Goal: Information Seeking & Learning: Learn about a topic

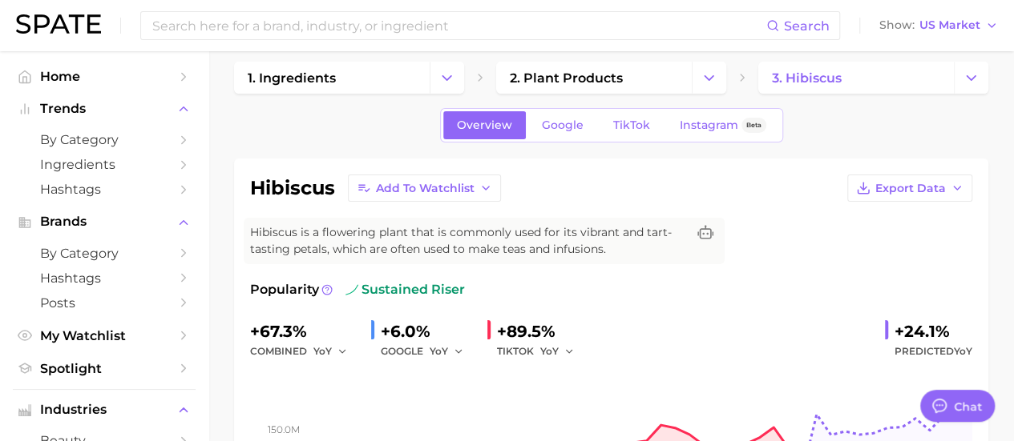
scroll to position [18, 0]
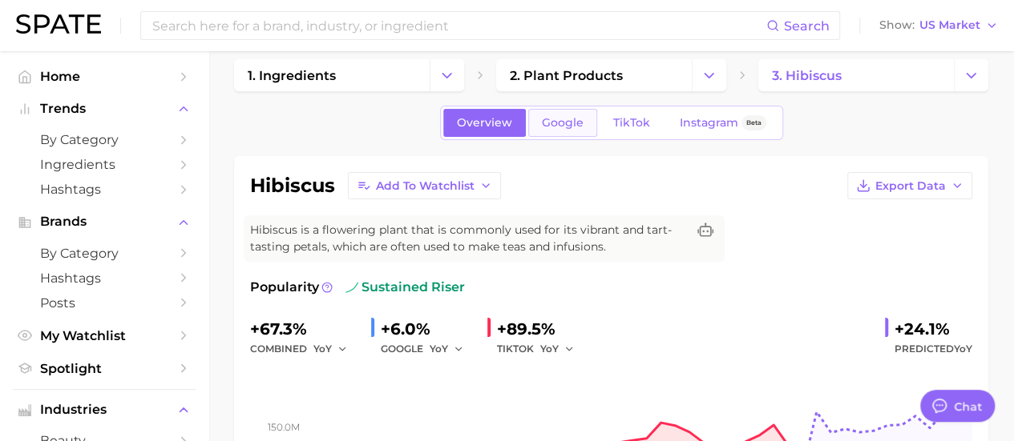
click at [578, 114] on link "Google" at bounding box center [562, 123] width 69 height 28
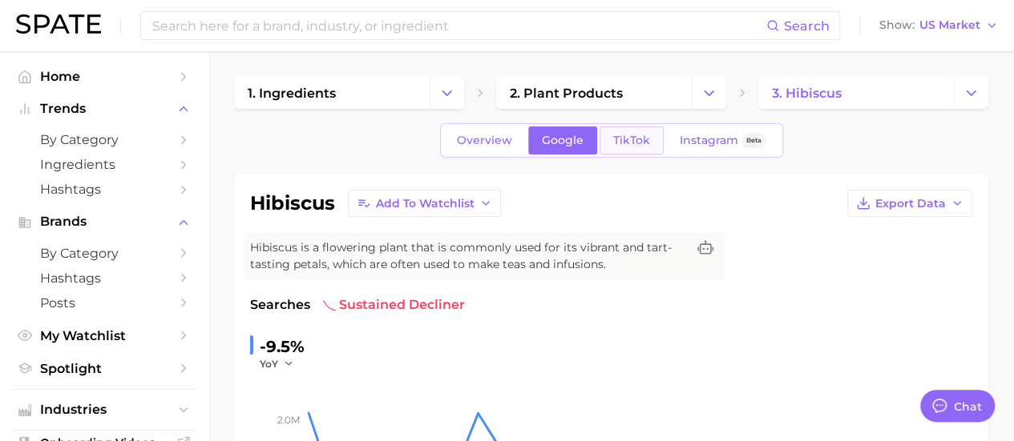
click at [636, 137] on span "TikTok" at bounding box center [631, 141] width 37 height 14
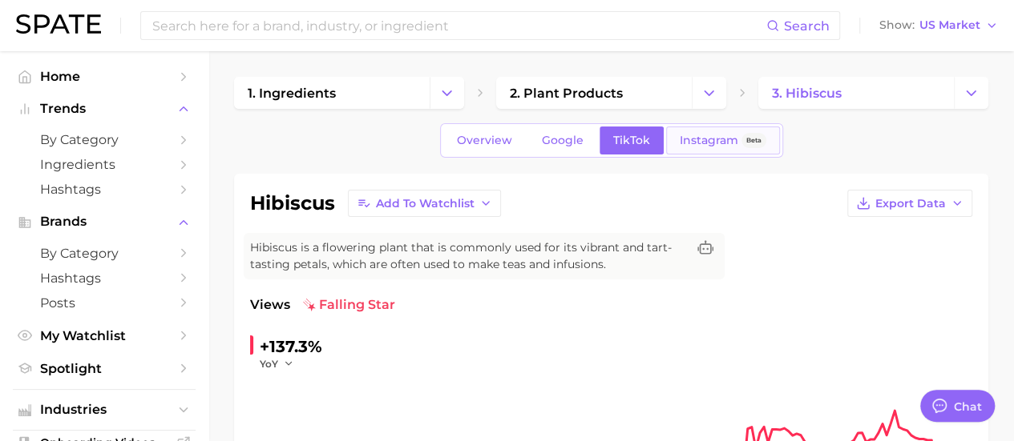
click at [711, 131] on link "Instagram Beta" at bounding box center [723, 141] width 114 height 28
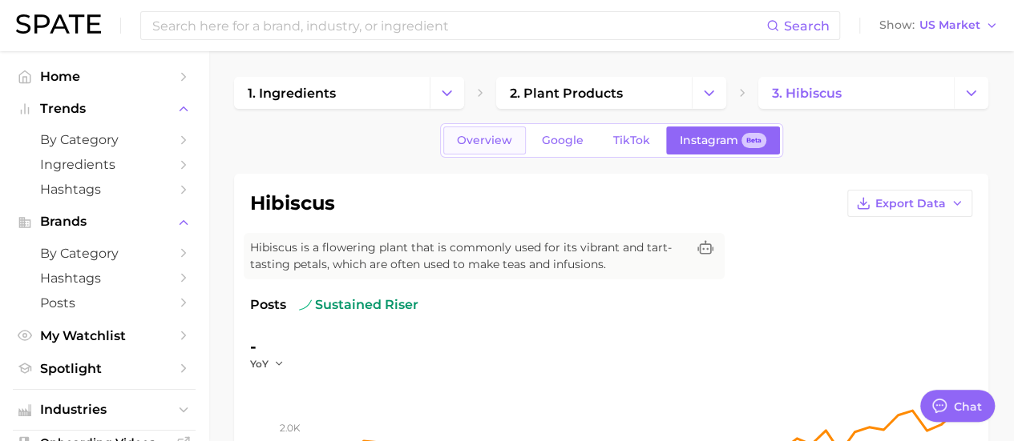
click at [477, 147] on link "Overview" at bounding box center [484, 141] width 83 height 28
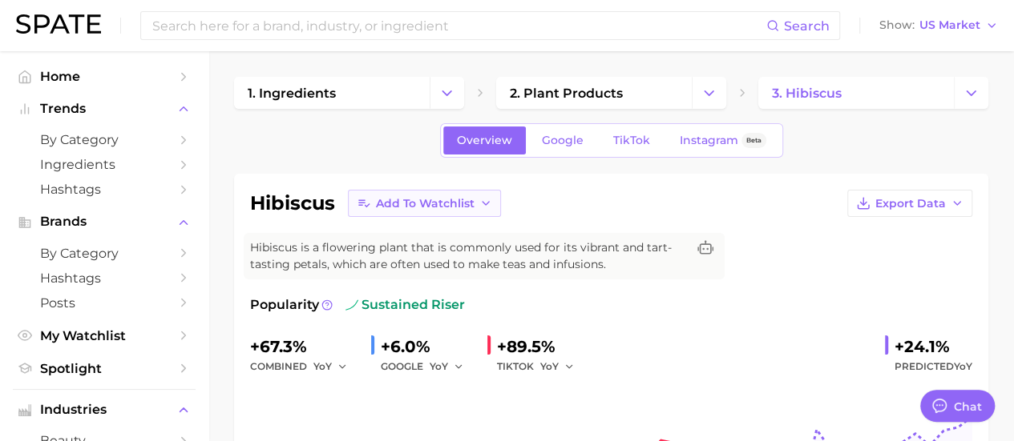
click at [479, 207] on icon "button" at bounding box center [485, 203] width 13 height 13
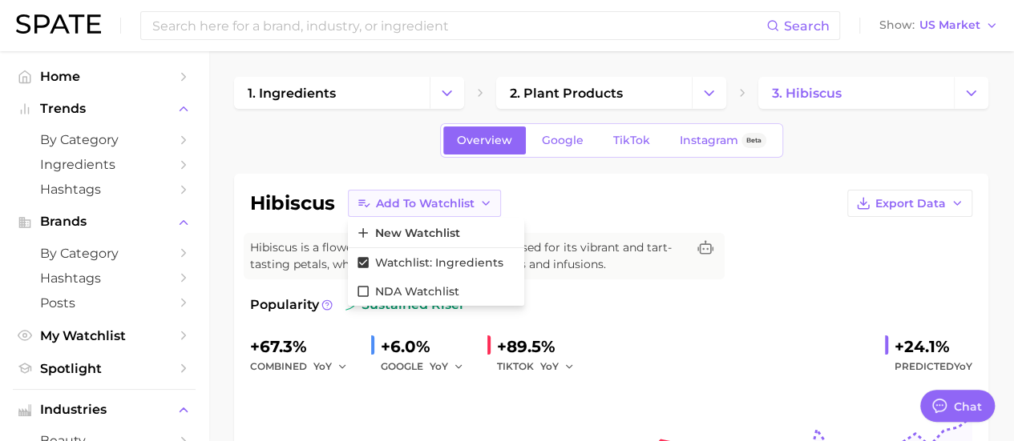
click at [479, 207] on icon "button" at bounding box center [485, 203] width 13 height 13
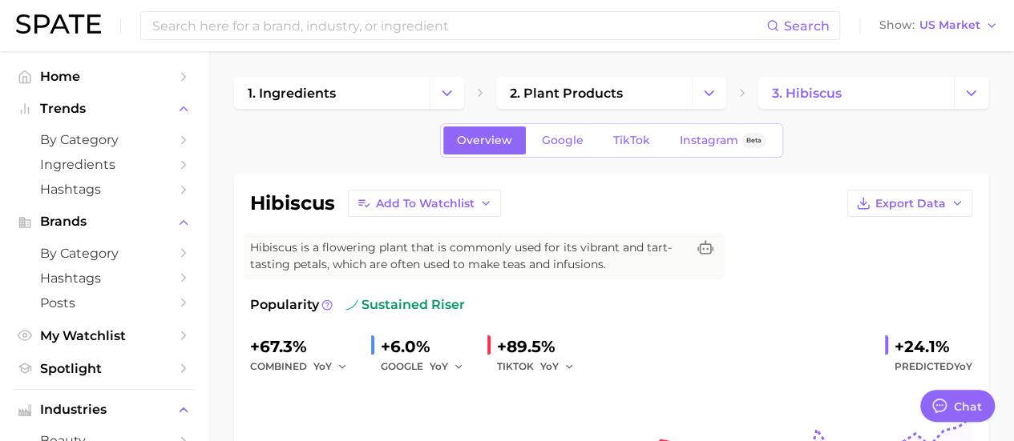
click at [708, 178] on div "hibiscus Add to Watchlist Export Data Hibiscus is a flowering plant that is com…" at bounding box center [611, 383] width 754 height 419
click at [108, 160] on span "Ingredients" at bounding box center [104, 164] width 128 height 15
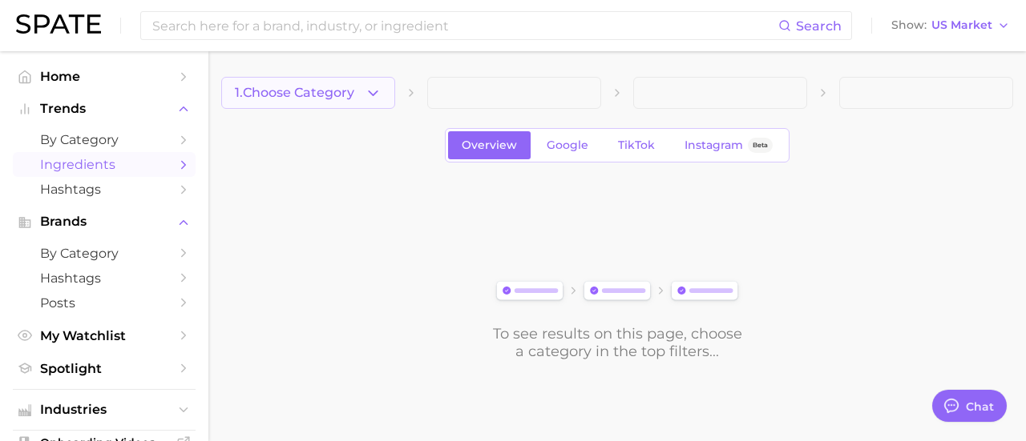
click at [357, 98] on button "1. Choose Category" at bounding box center [308, 93] width 174 height 32
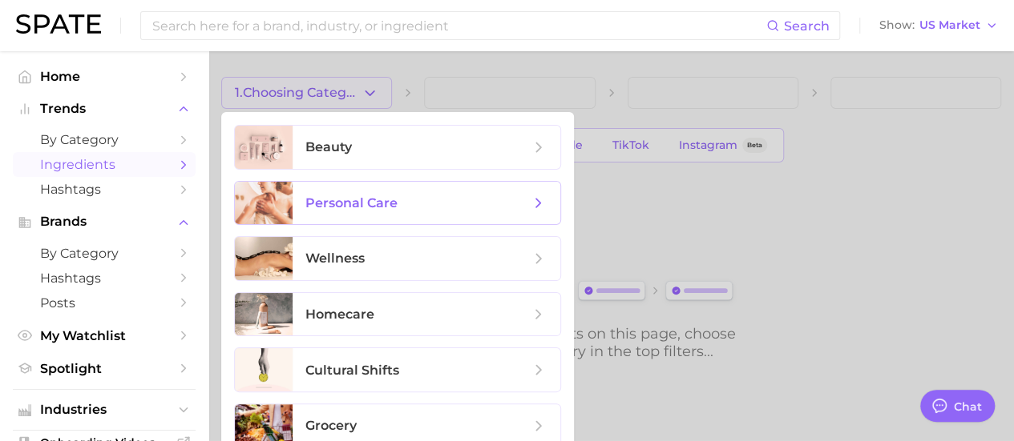
click at [363, 207] on span "personal care" at bounding box center [351, 202] width 92 height 15
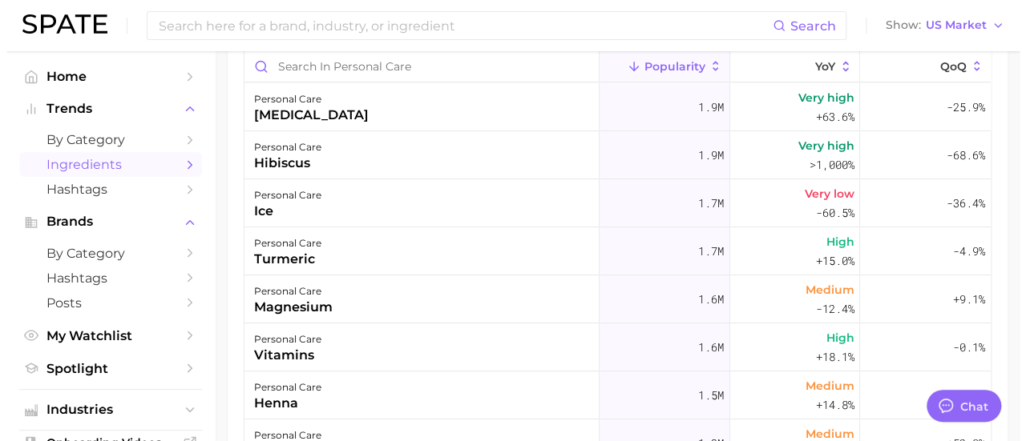
scroll to position [192, 0]
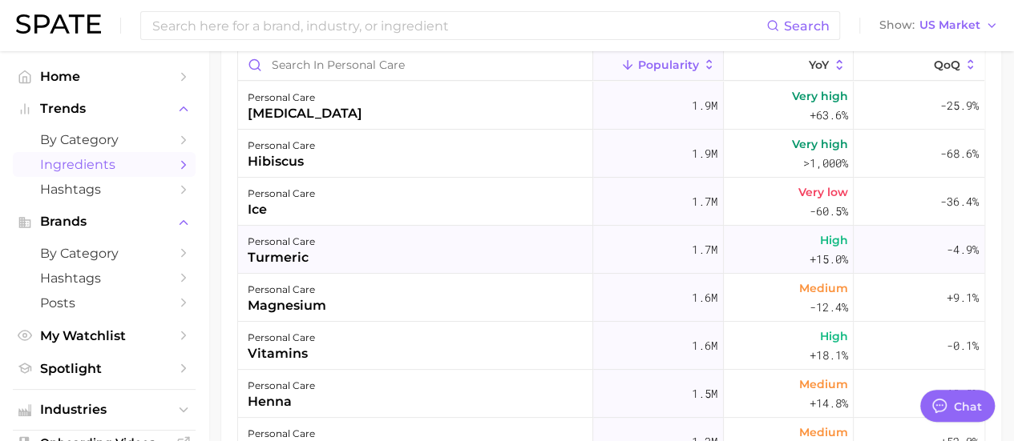
click at [311, 238] on div "personal care" at bounding box center [281, 241] width 67 height 19
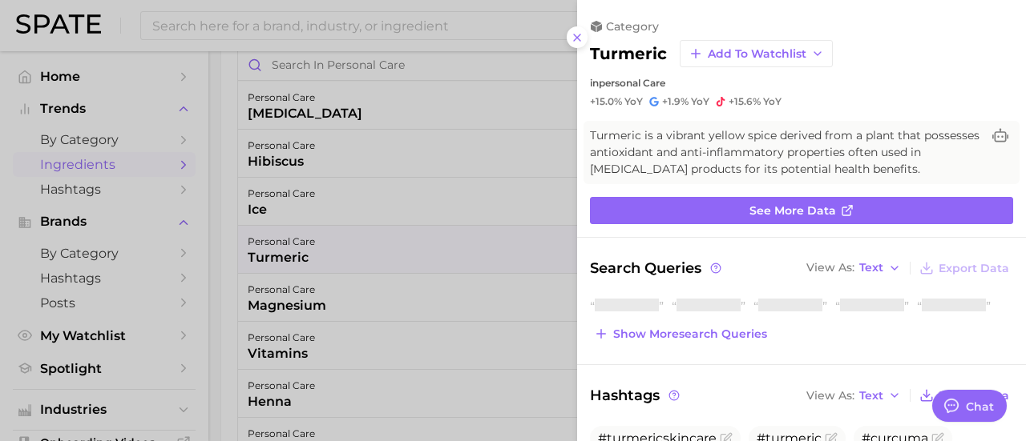
scroll to position [0, 0]
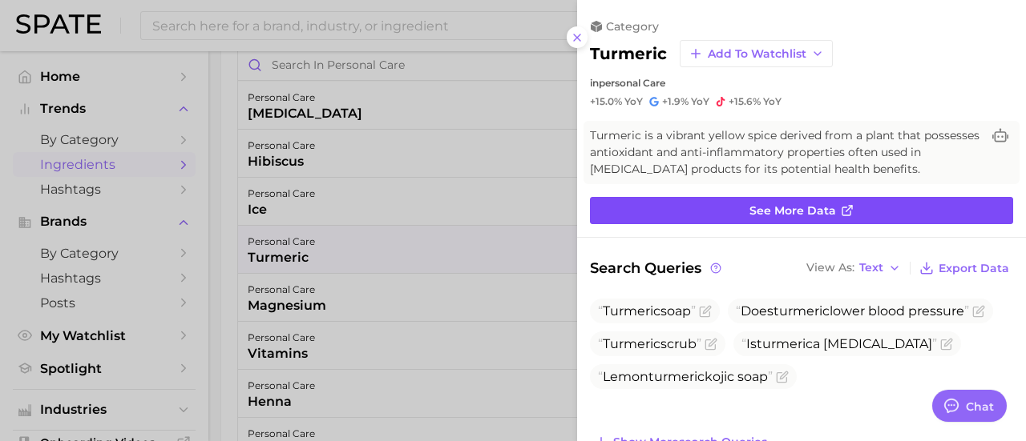
click at [830, 216] on link "See more data" at bounding box center [801, 210] width 423 height 27
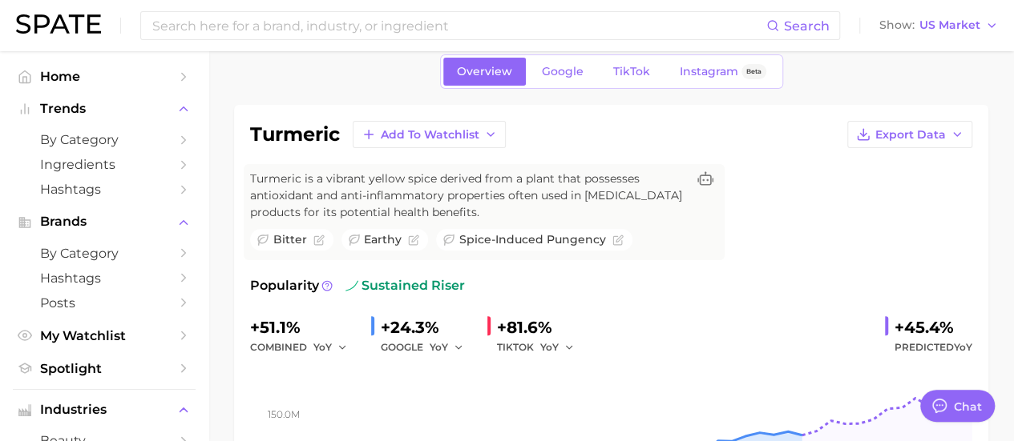
scroll to position [64, 0]
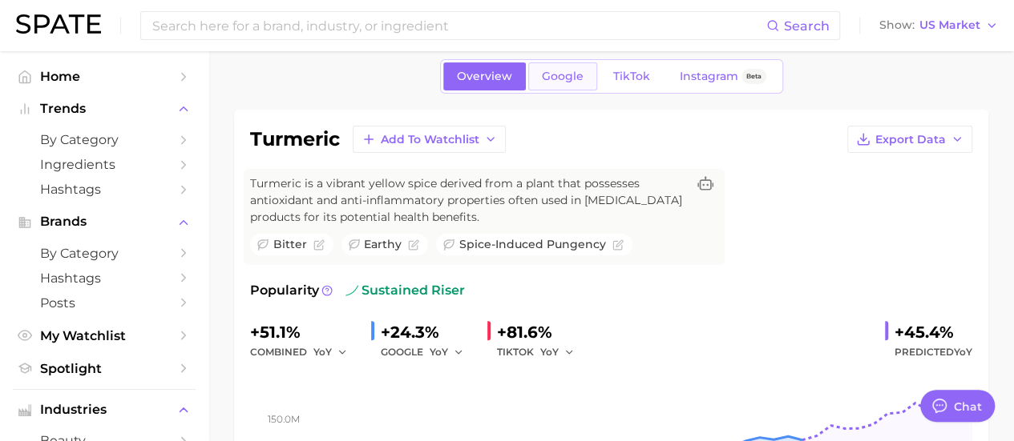
click at [567, 75] on span "Google" at bounding box center [563, 77] width 42 height 14
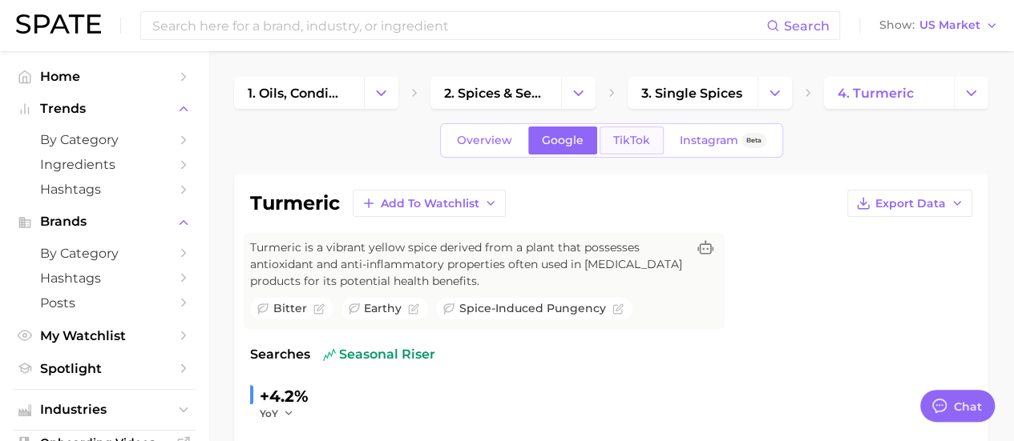
click at [633, 147] on link "TikTok" at bounding box center [631, 141] width 64 height 28
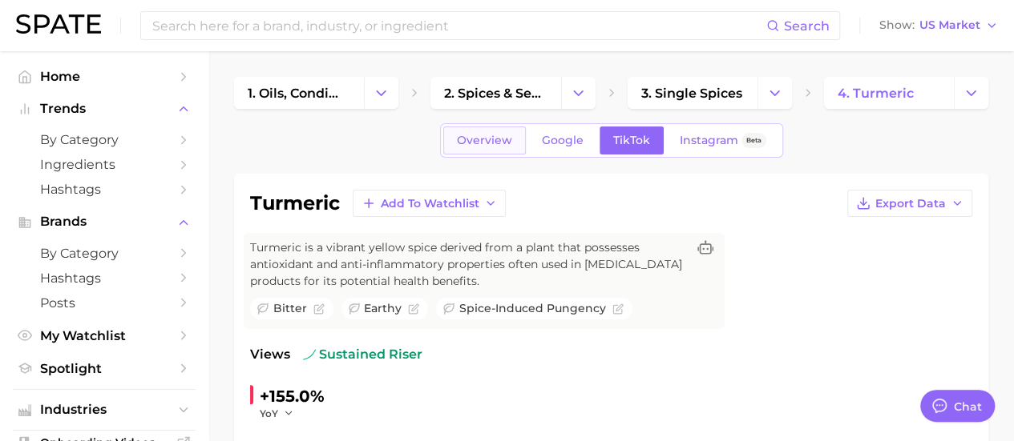
click at [483, 143] on span "Overview" at bounding box center [484, 141] width 55 height 14
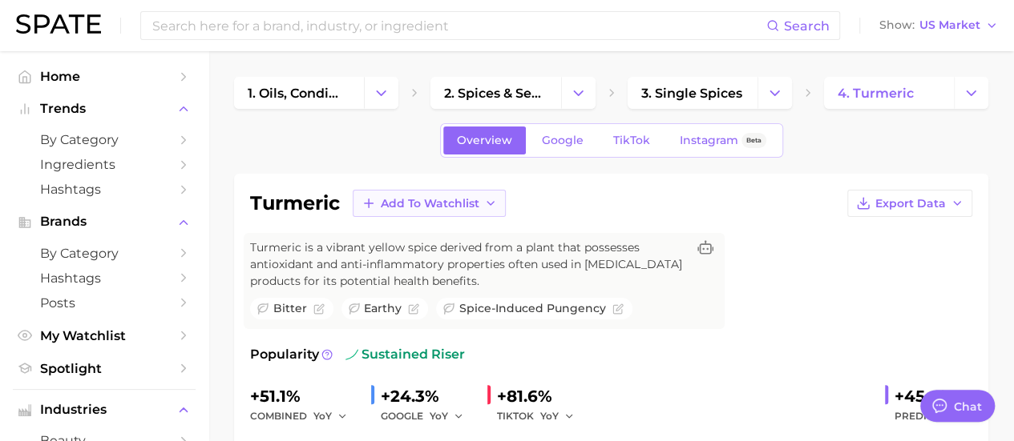
click at [480, 202] on button "Add to Watchlist" at bounding box center [429, 203] width 153 height 27
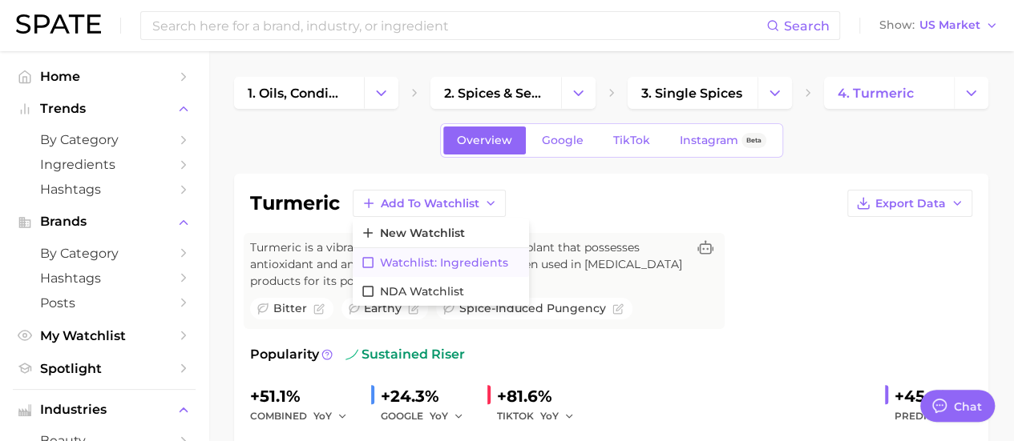
click at [474, 267] on span "Watchlist: Ingredients" at bounding box center [444, 263] width 128 height 14
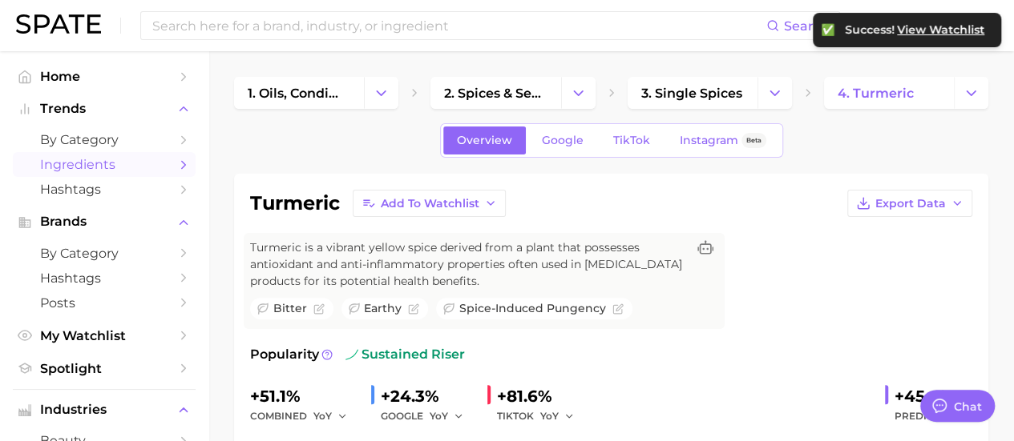
click at [108, 170] on span "Ingredients" at bounding box center [104, 164] width 128 height 15
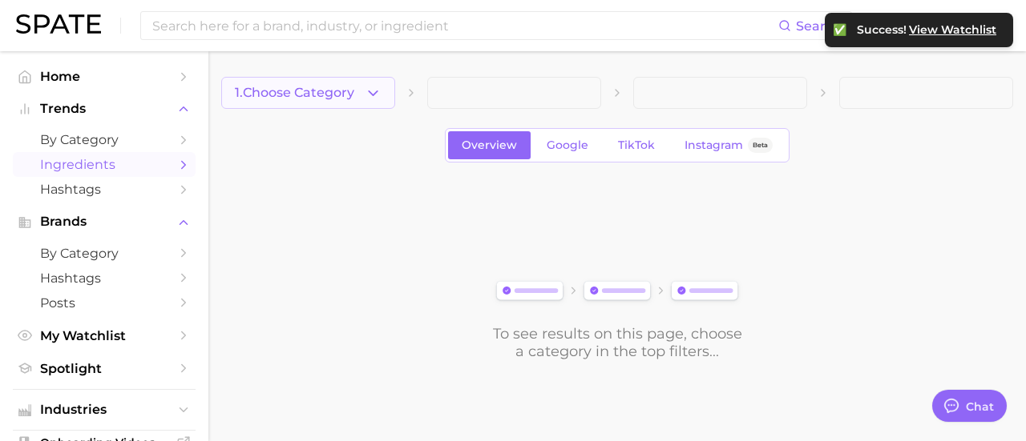
click at [383, 94] on button "1. Choose Category" at bounding box center [308, 93] width 174 height 32
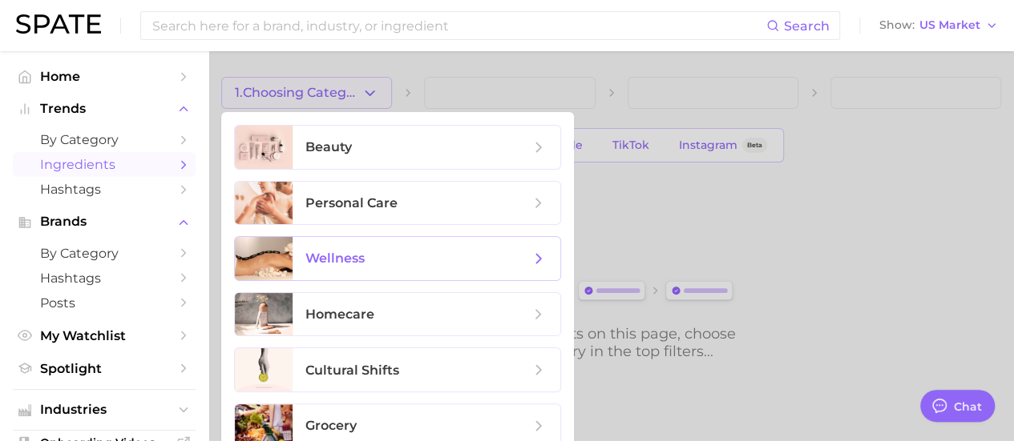
click at [369, 250] on span "wellness" at bounding box center [417, 259] width 224 height 18
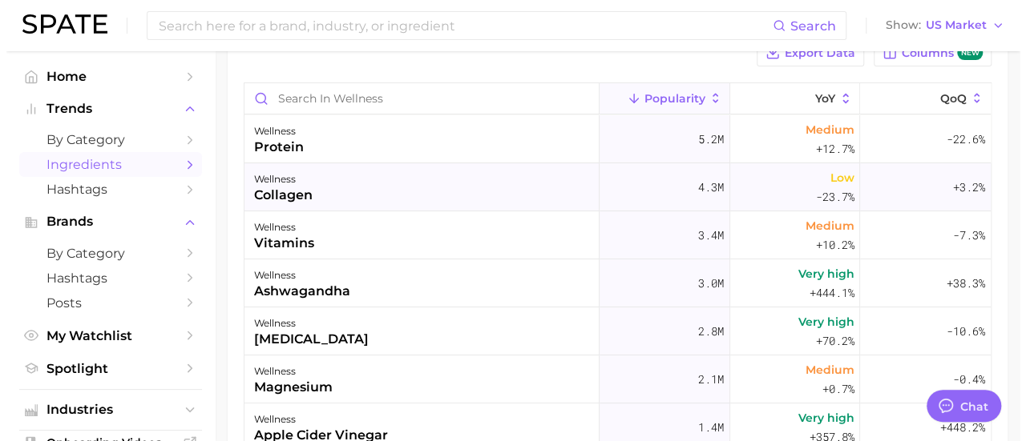
scroll to position [160, 0]
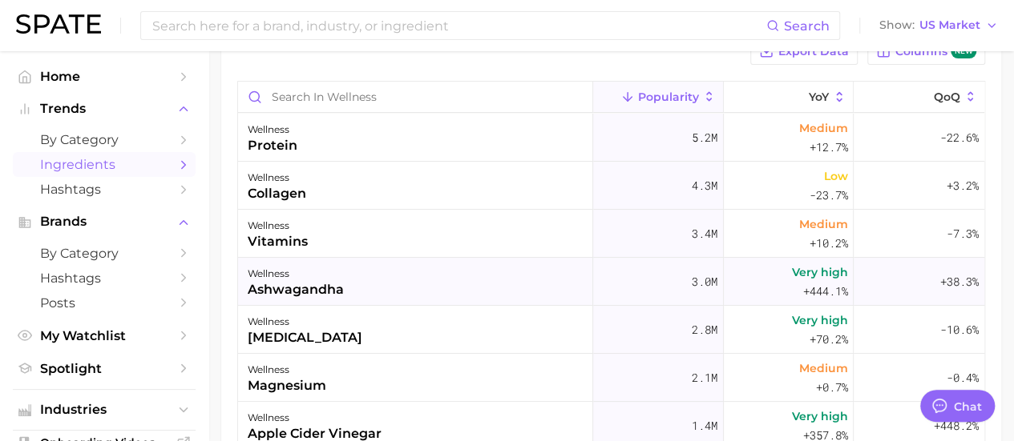
click at [351, 283] on div "wellness ashwagandha" at bounding box center [415, 282] width 355 height 48
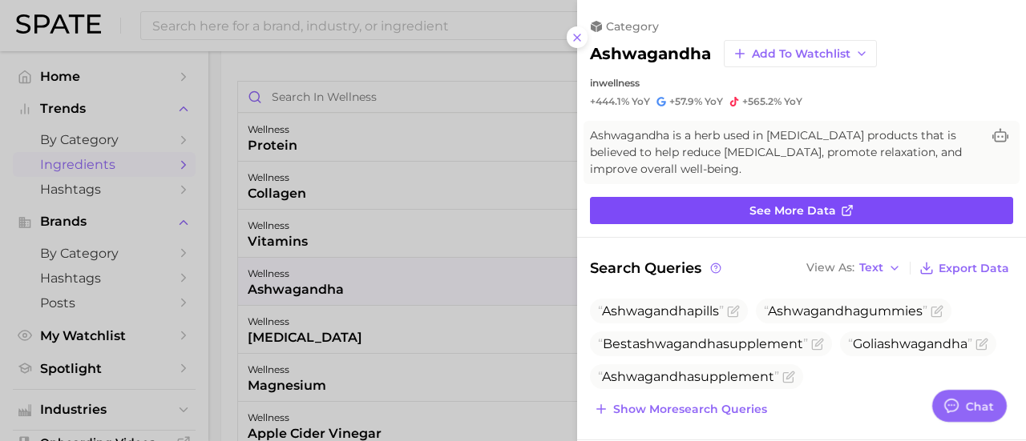
click at [800, 211] on span "See more data" at bounding box center [792, 211] width 87 height 14
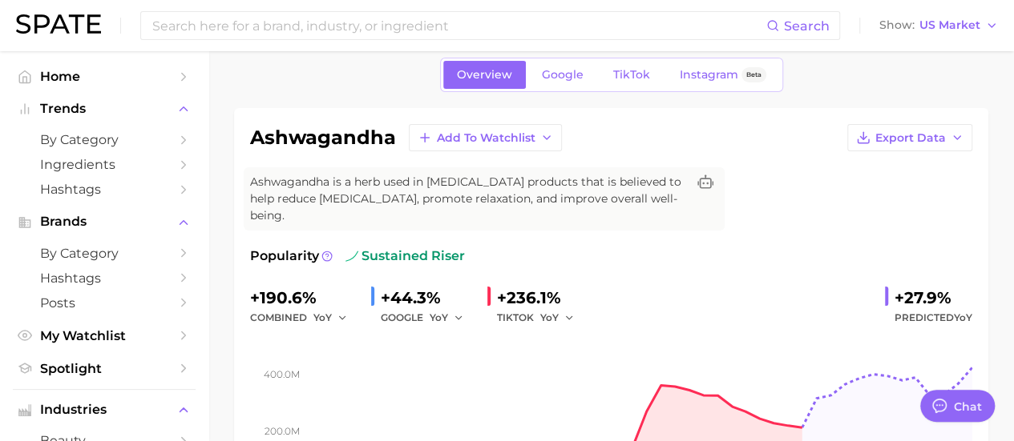
scroll to position [64, 0]
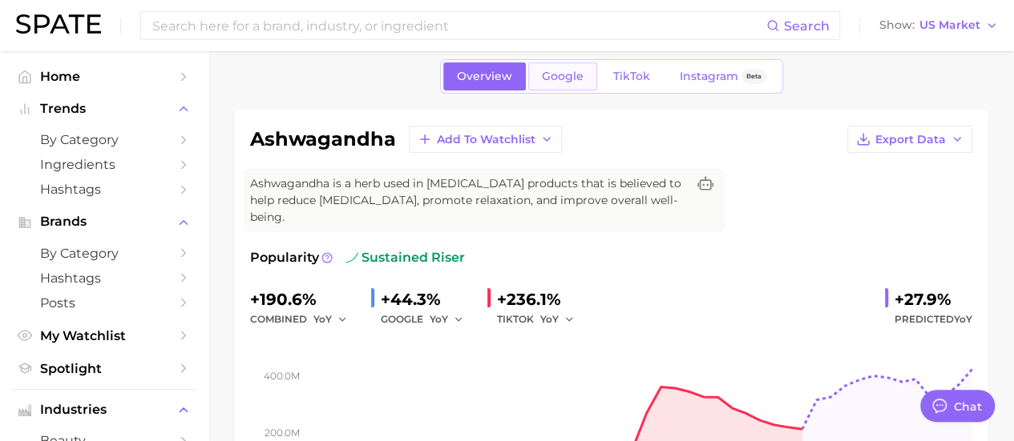
click at [577, 81] on span "Google" at bounding box center [563, 77] width 42 height 14
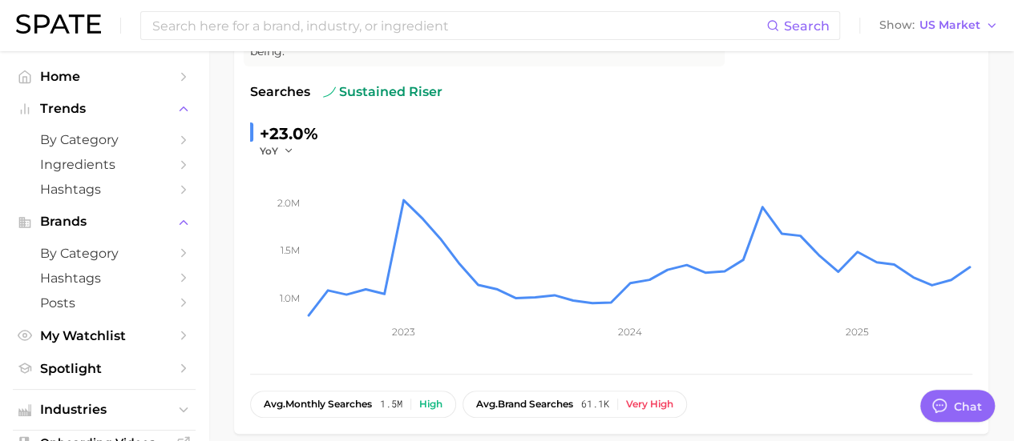
scroll to position [64, 0]
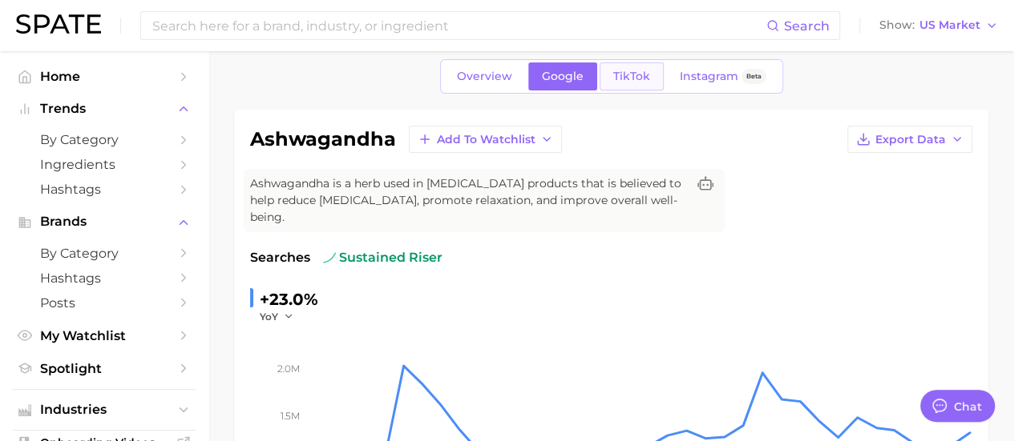
click at [628, 63] on link "TikTok" at bounding box center [631, 76] width 64 height 28
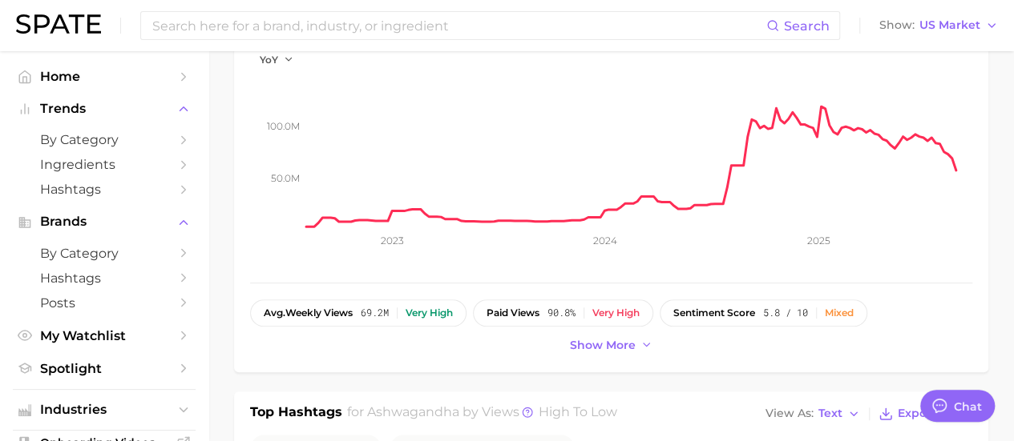
scroll to position [320, 0]
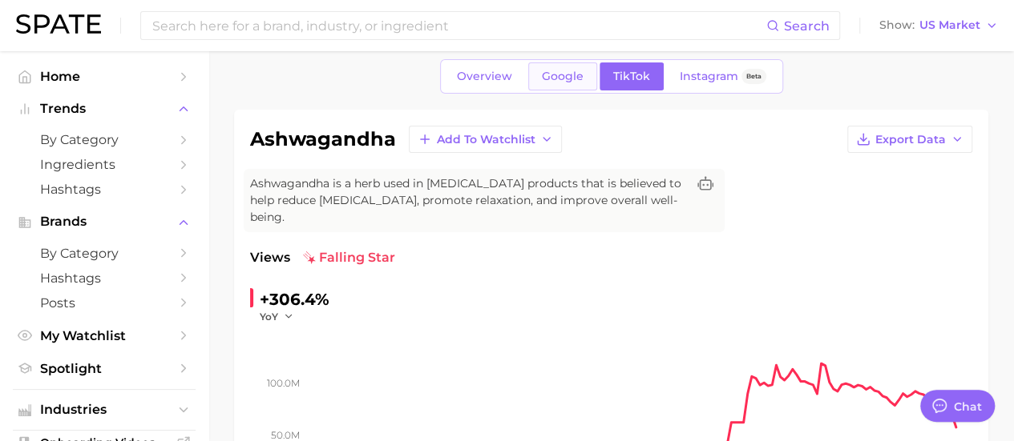
click at [571, 65] on link "Google" at bounding box center [562, 76] width 69 height 28
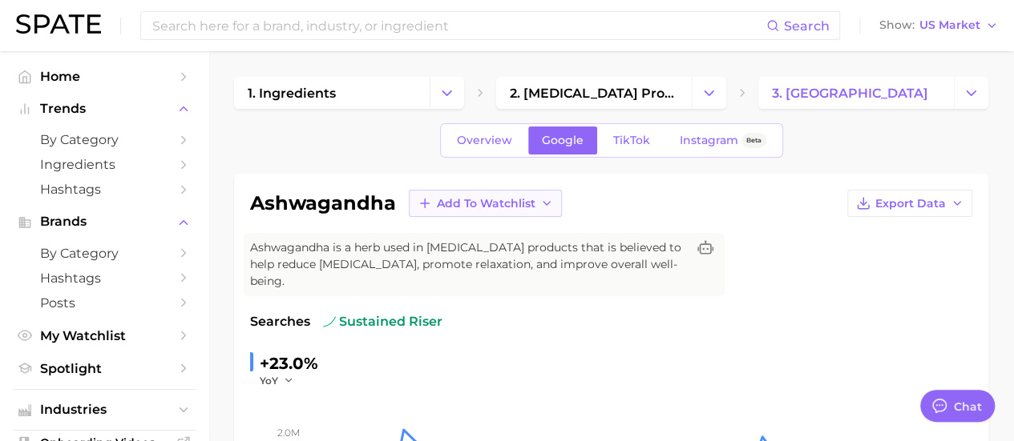
click at [540, 202] on icon "button" at bounding box center [546, 203] width 13 height 13
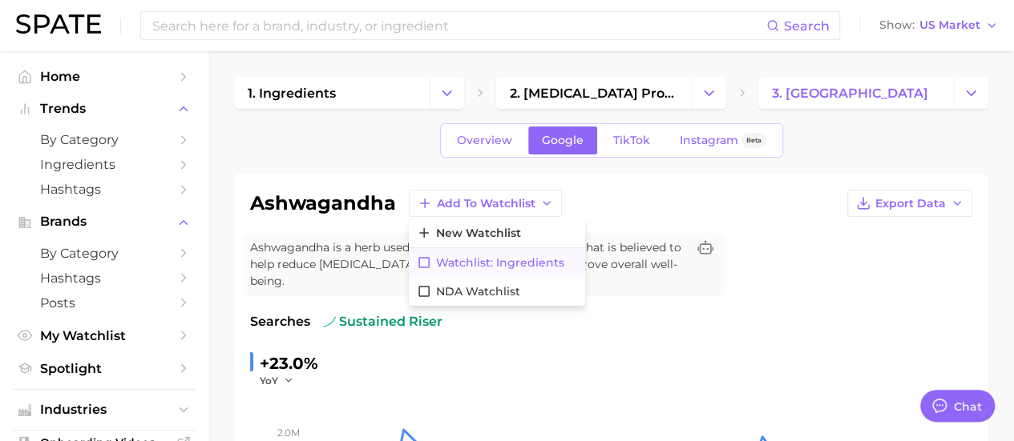
click at [502, 267] on span "Watchlist: Ingredients" at bounding box center [500, 263] width 128 height 14
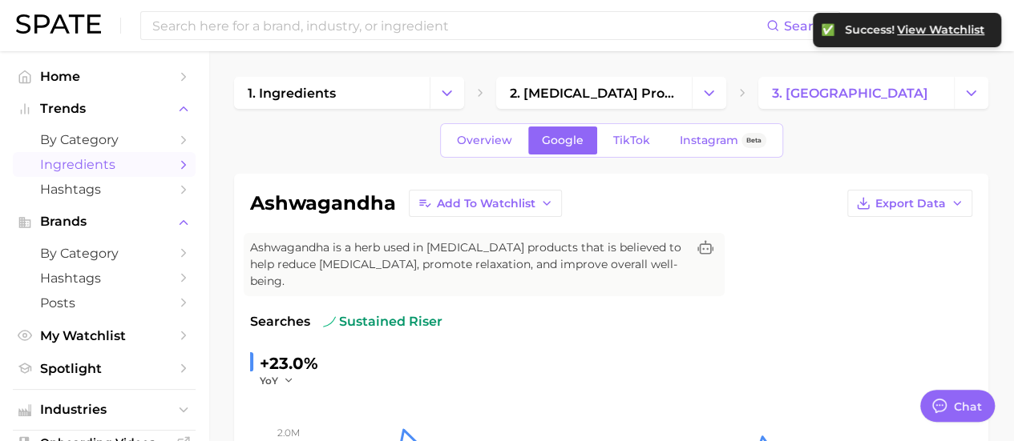
click at [102, 163] on span "Ingredients" at bounding box center [104, 164] width 128 height 15
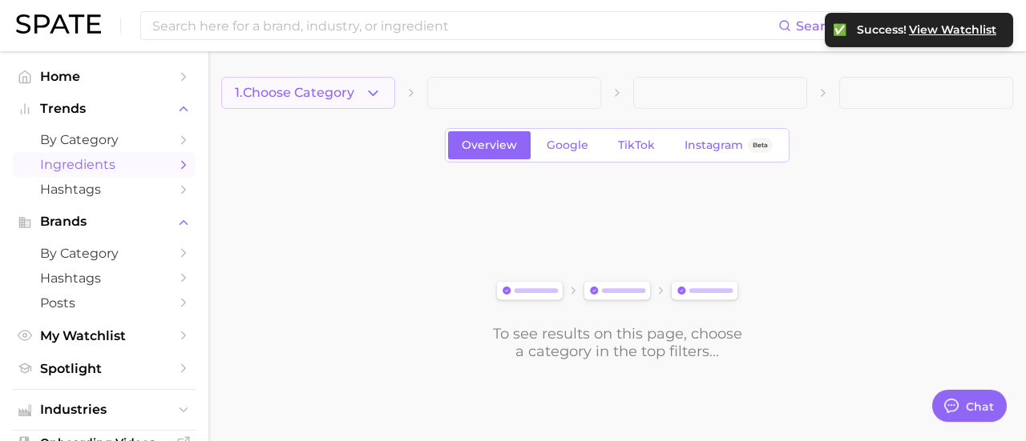
click at [385, 97] on button "1. Choose Category" at bounding box center [308, 93] width 174 height 32
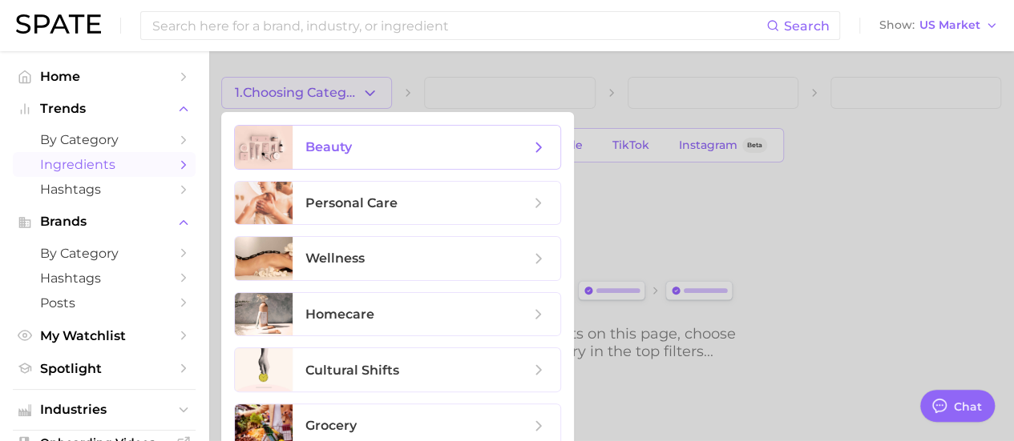
click at [403, 150] on span "beauty" at bounding box center [417, 148] width 224 height 18
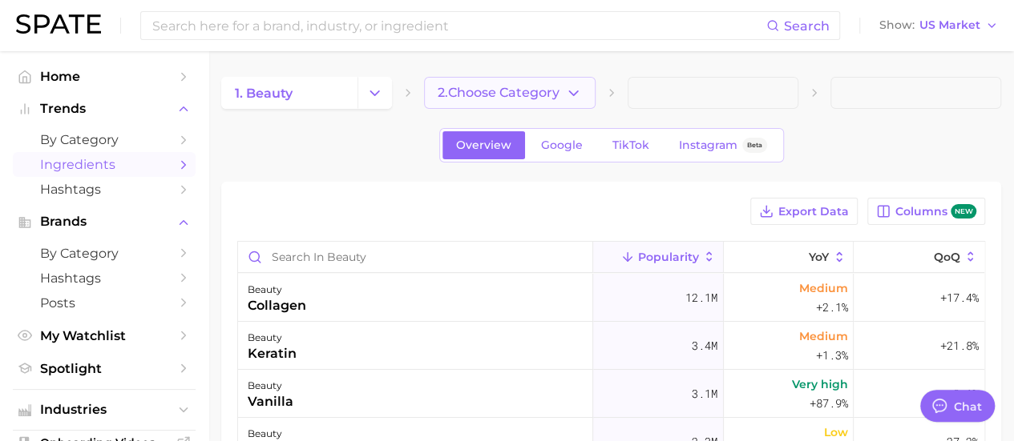
click at [581, 83] on button "2. Choose Category" at bounding box center [509, 93] width 171 height 32
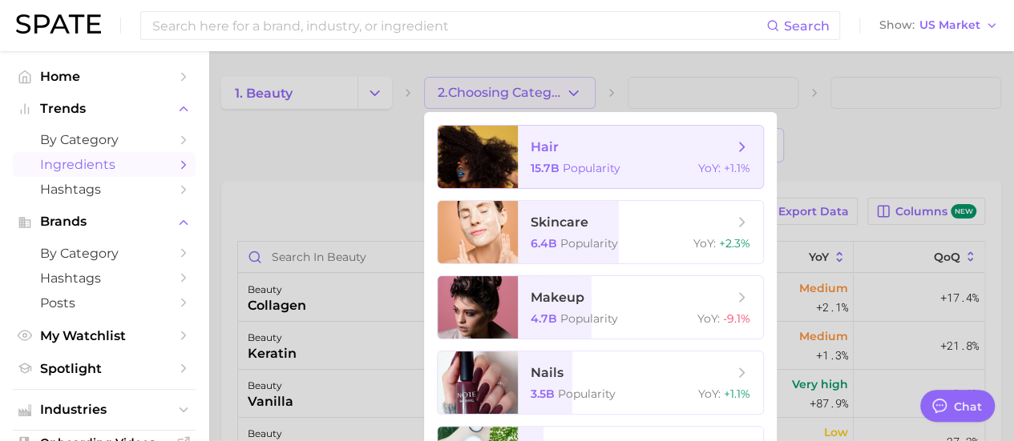
click at [612, 164] on span "Popularity" at bounding box center [591, 168] width 58 height 14
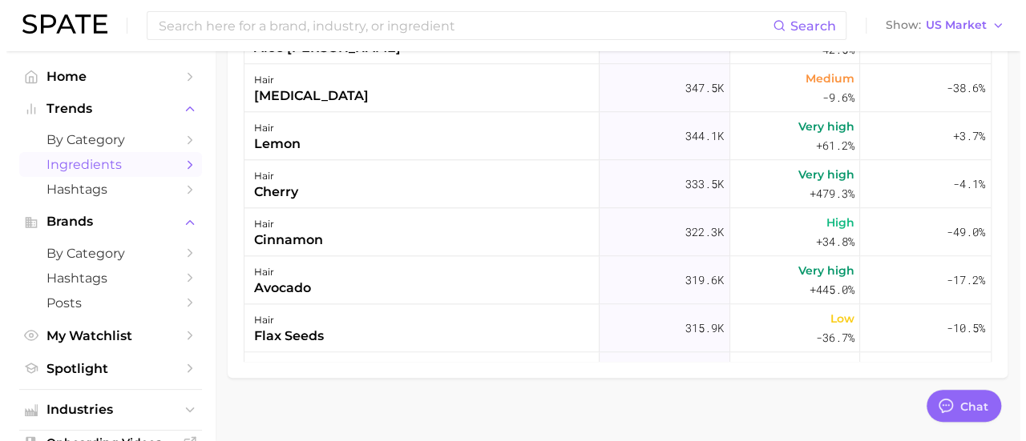
scroll to position [577, 0]
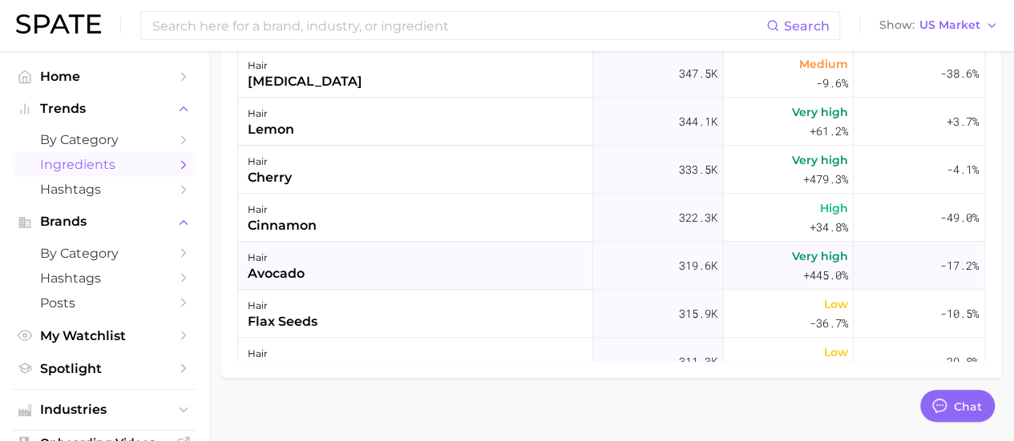
click at [300, 272] on div "avocado" at bounding box center [276, 273] width 57 height 19
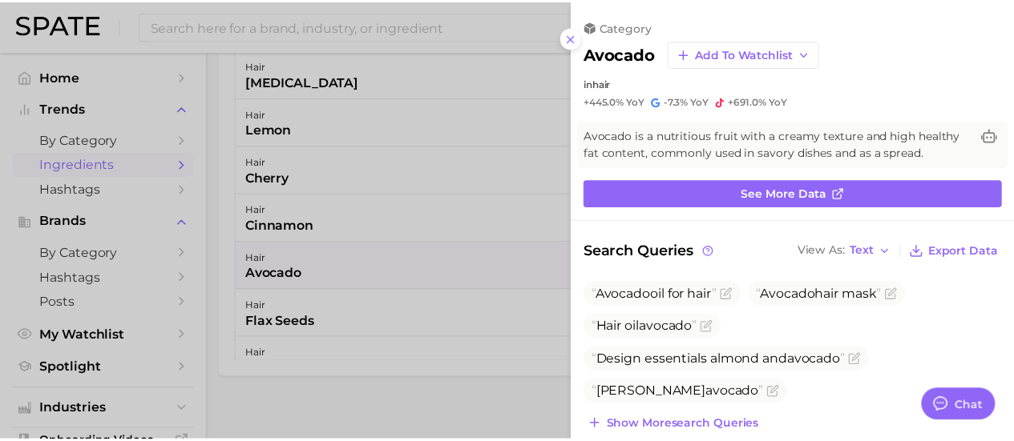
scroll to position [0, 0]
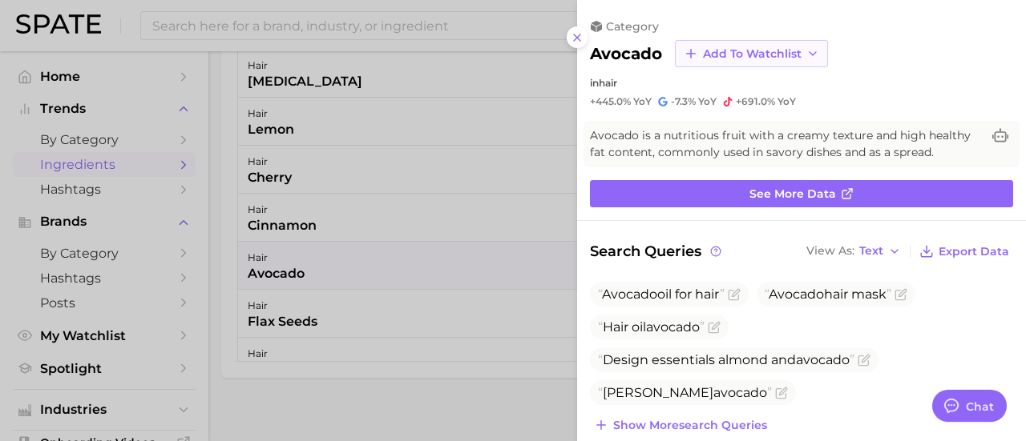
click at [819, 49] on button "Add to Watchlist" at bounding box center [751, 53] width 153 height 27
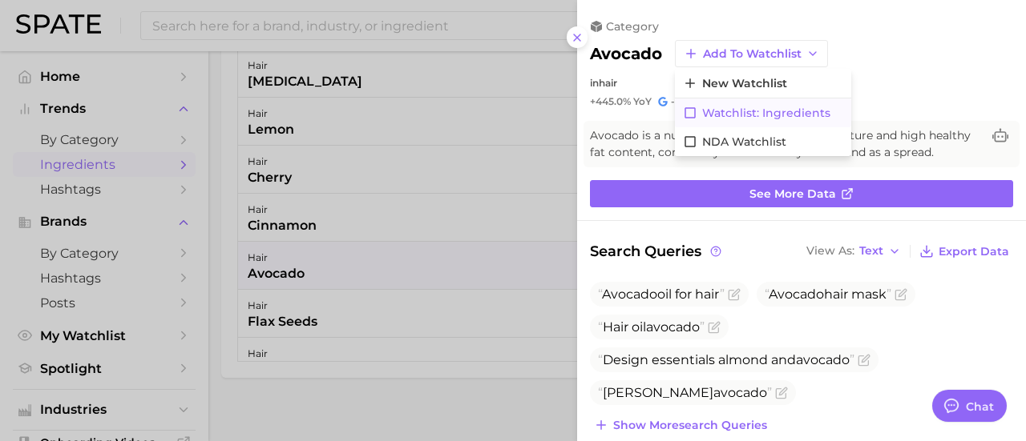
click at [774, 111] on span "Watchlist: Ingredients" at bounding box center [766, 114] width 128 height 14
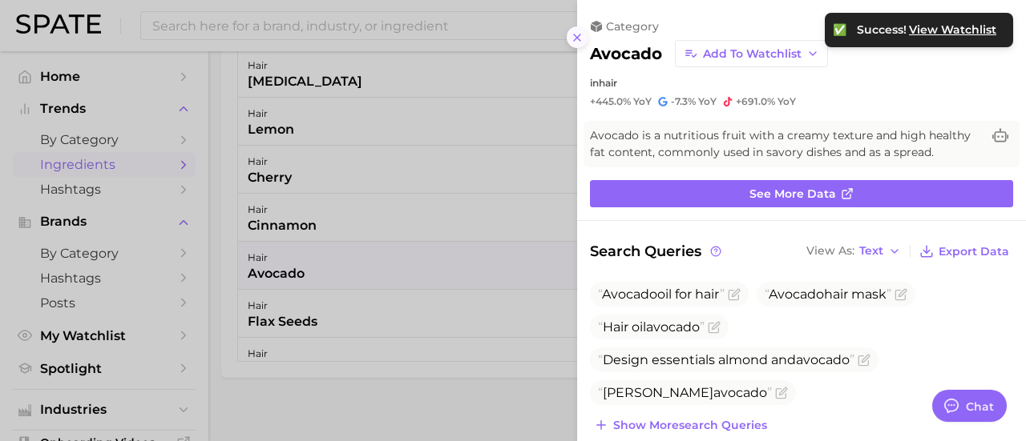
click at [575, 36] on line at bounding box center [577, 37] width 6 height 6
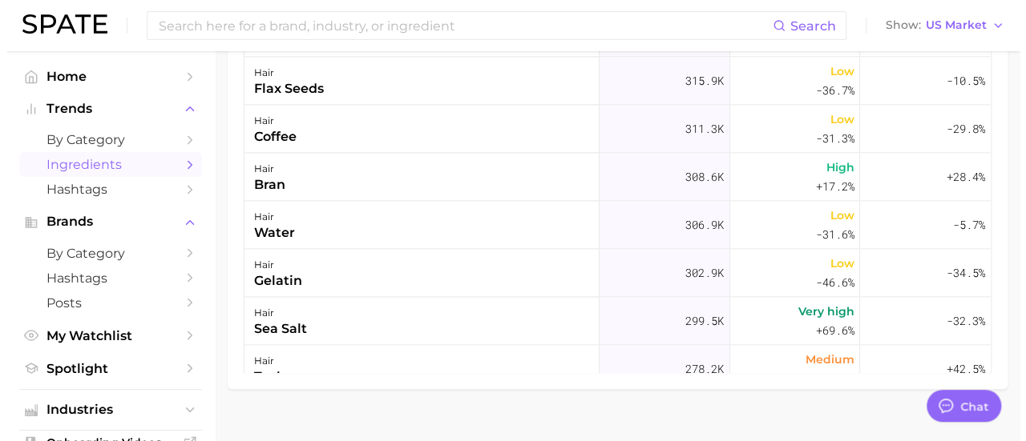
scroll to position [833, 0]
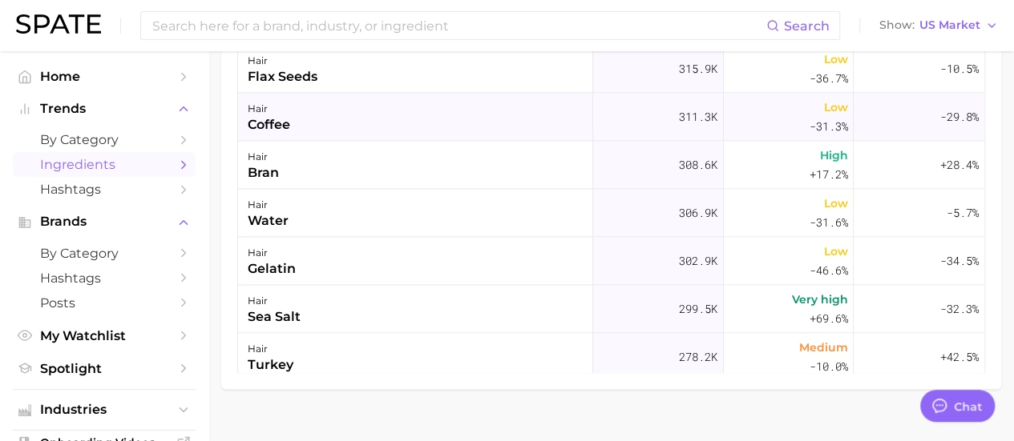
click at [280, 118] on div "coffee" at bounding box center [269, 124] width 42 height 19
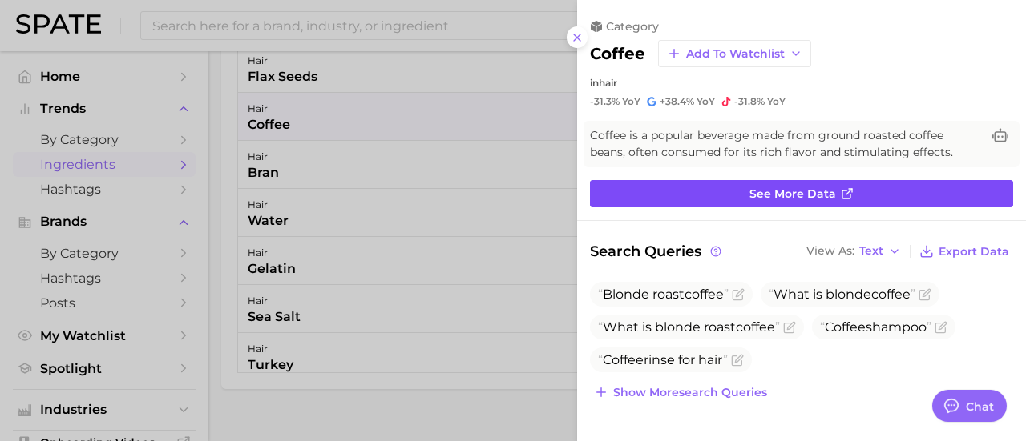
click at [832, 192] on link "See more data" at bounding box center [801, 193] width 423 height 27
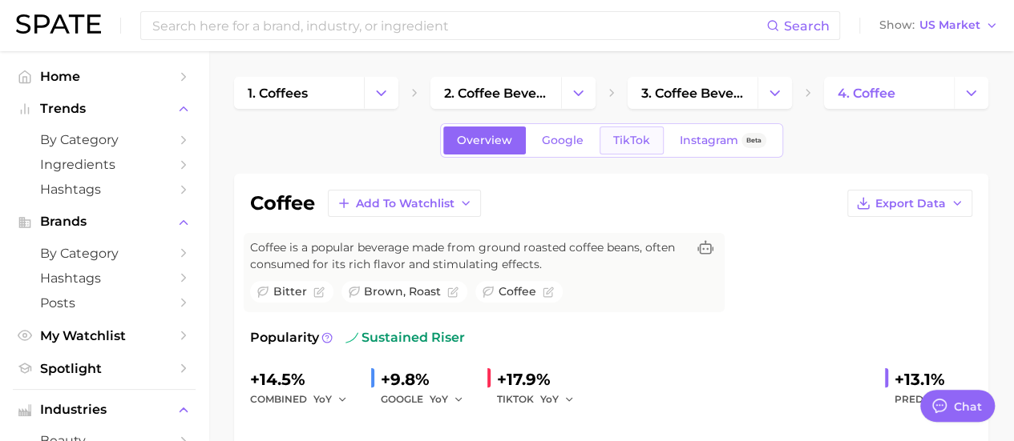
click at [623, 141] on span "TikTok" at bounding box center [631, 141] width 37 height 14
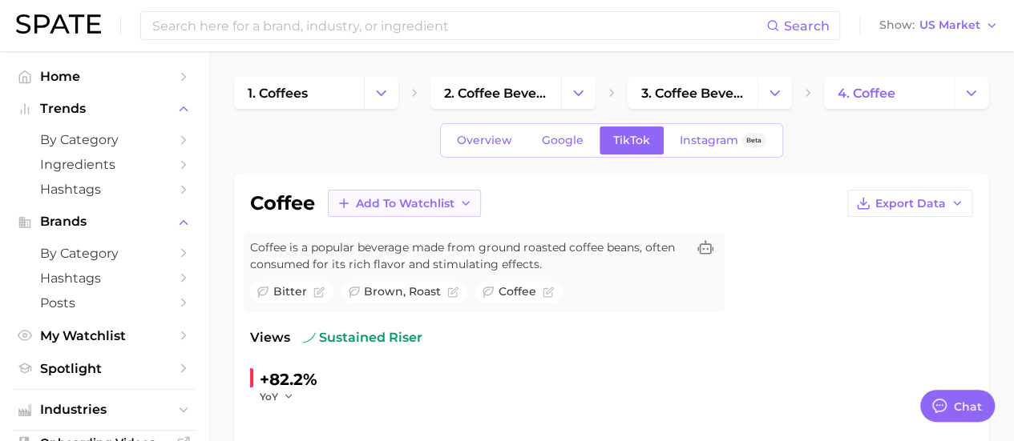
click at [365, 190] on button "Add to Watchlist" at bounding box center [404, 203] width 153 height 27
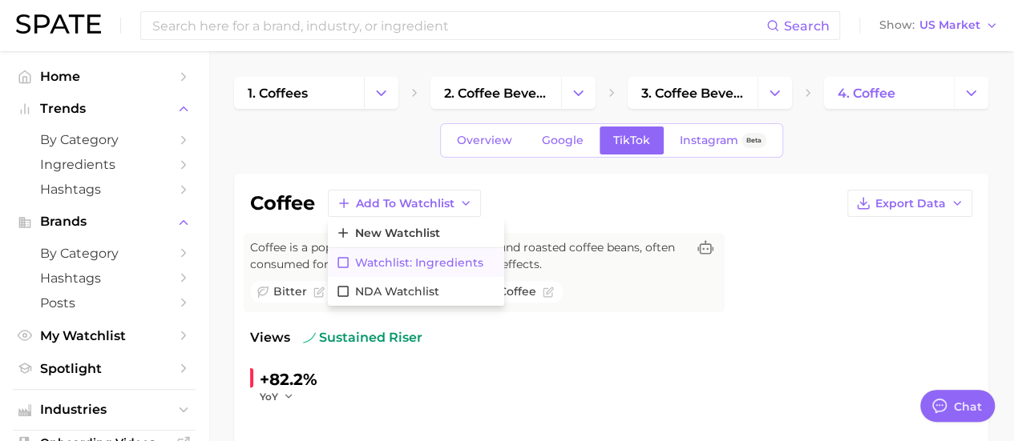
click at [404, 256] on span "Watchlist: Ingredients" at bounding box center [419, 263] width 128 height 14
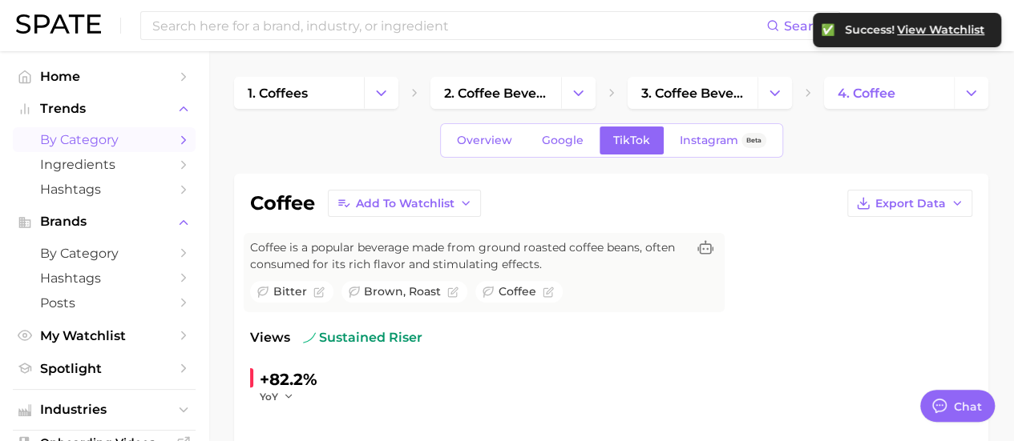
click at [119, 132] on span "by Category" at bounding box center [104, 139] width 128 height 15
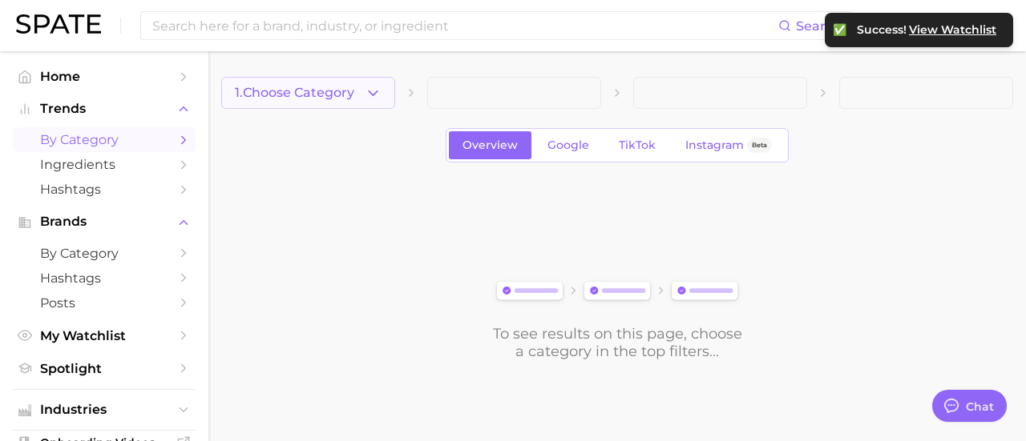
click at [363, 94] on button "1. Choose Category" at bounding box center [308, 93] width 174 height 32
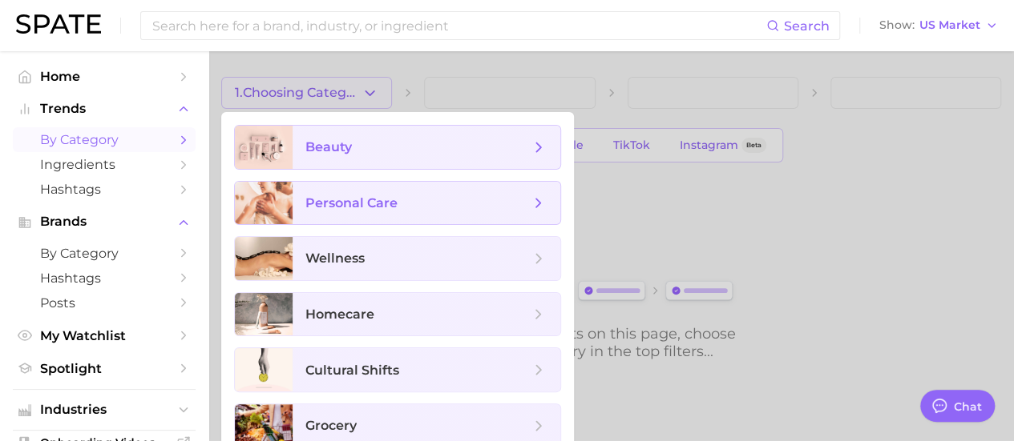
click at [346, 143] on span "beauty" at bounding box center [328, 146] width 46 height 15
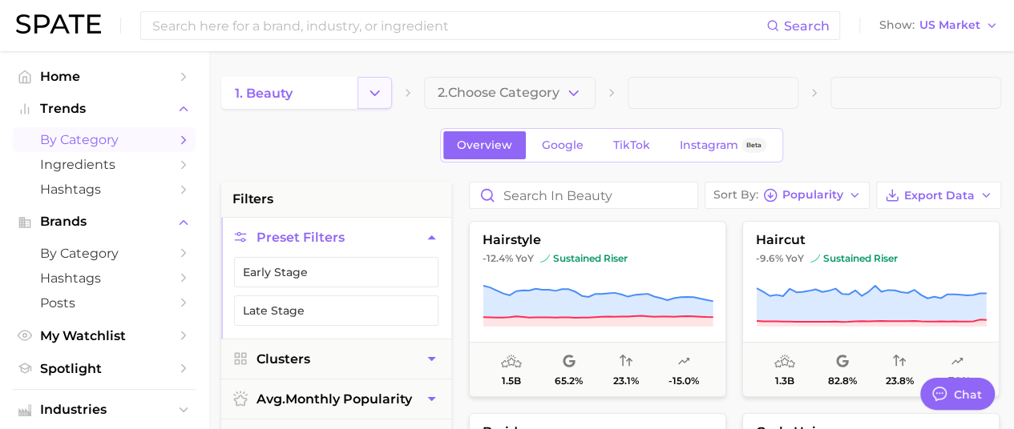
click at [379, 99] on icon "Change Category" at bounding box center [374, 93] width 17 height 17
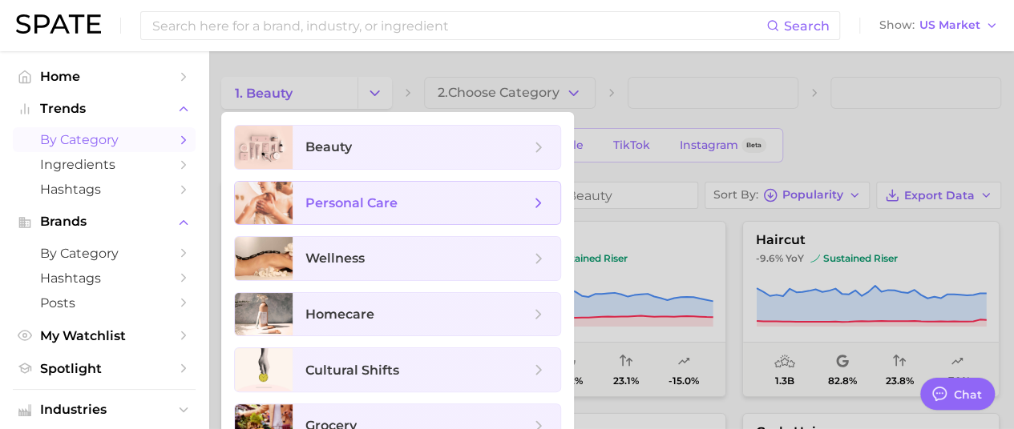
click at [365, 204] on span "personal care" at bounding box center [351, 202] width 92 height 15
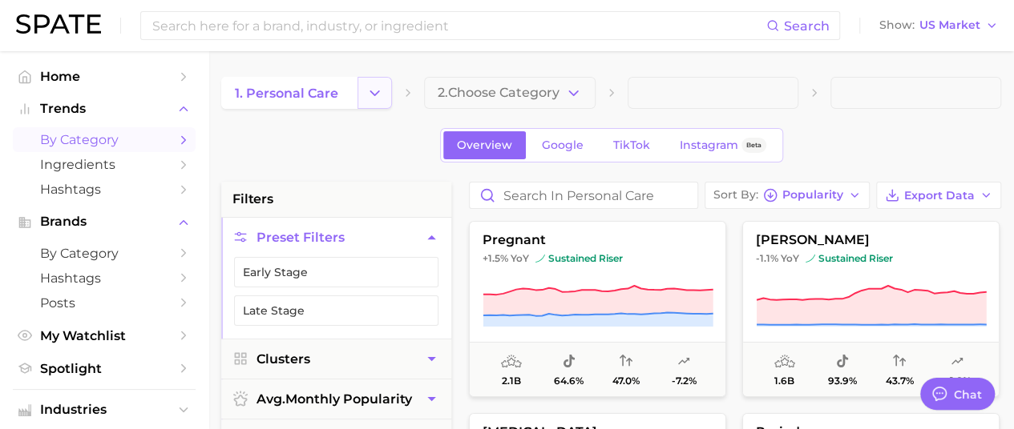
click at [370, 95] on icon "Change Category" at bounding box center [374, 93] width 17 height 17
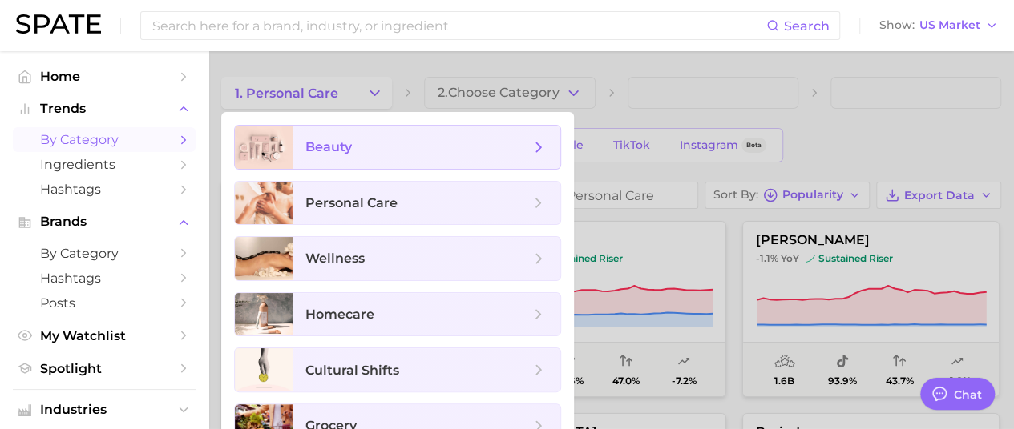
click at [377, 140] on span "beauty" at bounding box center [417, 148] width 224 height 18
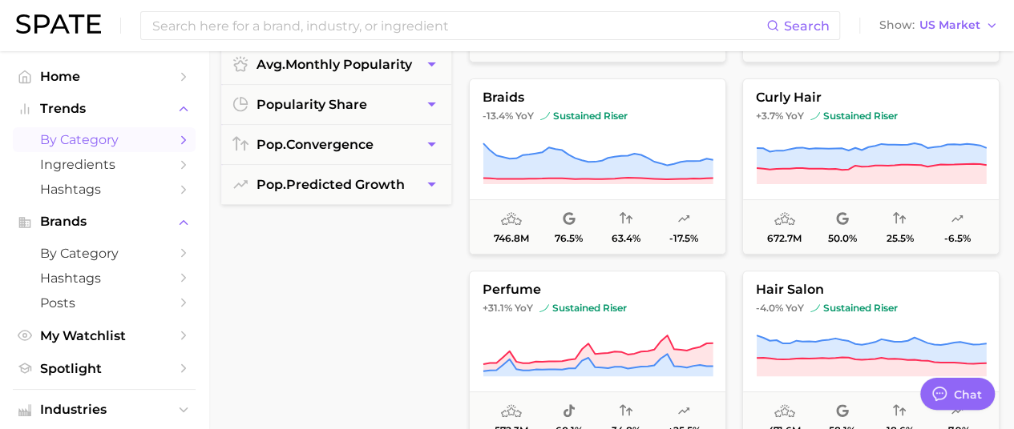
scroll to position [338, 0]
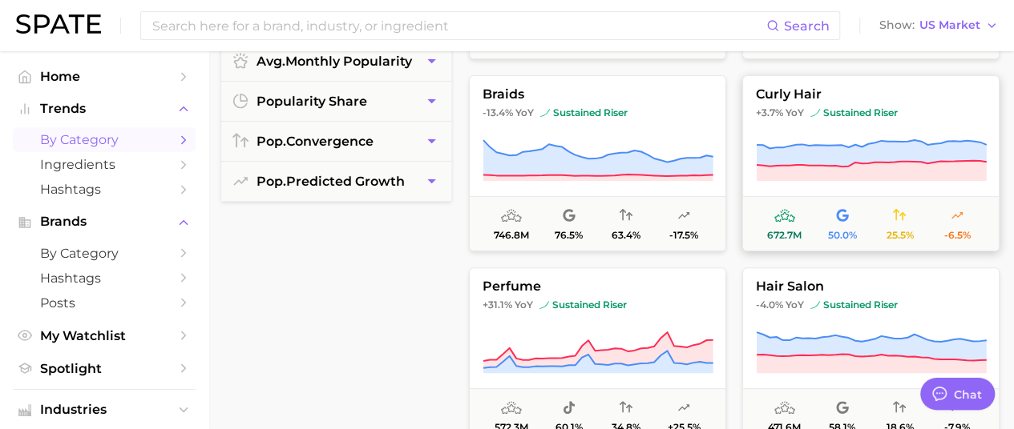
click at [798, 91] on span "curly hair" at bounding box center [871, 94] width 256 height 14
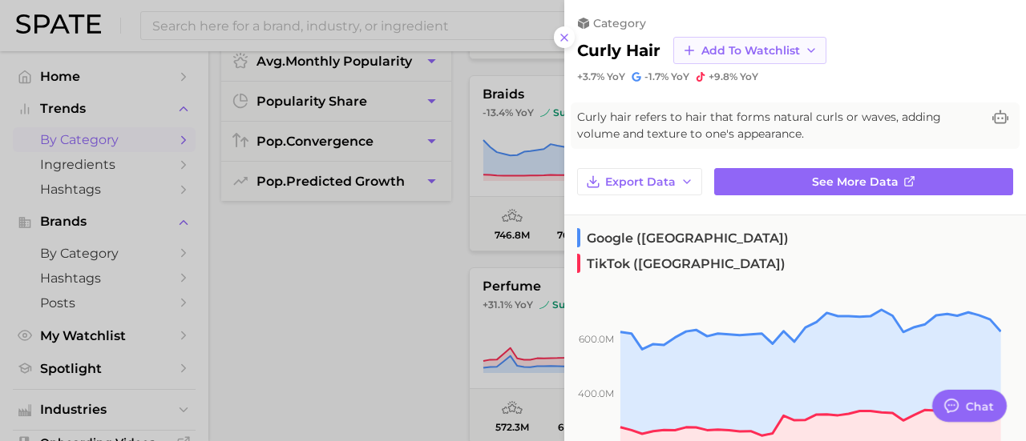
click at [705, 47] on span "Add to Watchlist" at bounding box center [750, 51] width 99 height 14
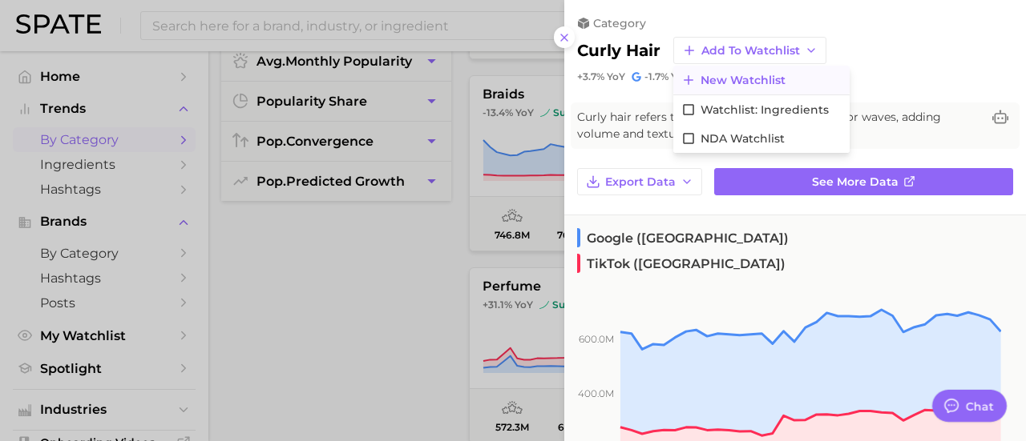
click at [756, 83] on span "New Watchlist" at bounding box center [742, 81] width 85 height 14
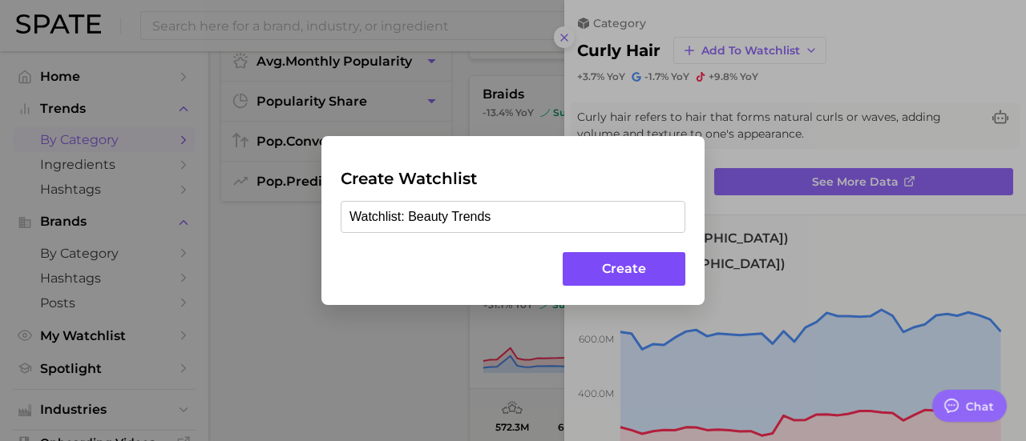
type input "Watchlist: Beauty Trends"
click at [620, 269] on button "Create" at bounding box center [623, 269] width 123 height 34
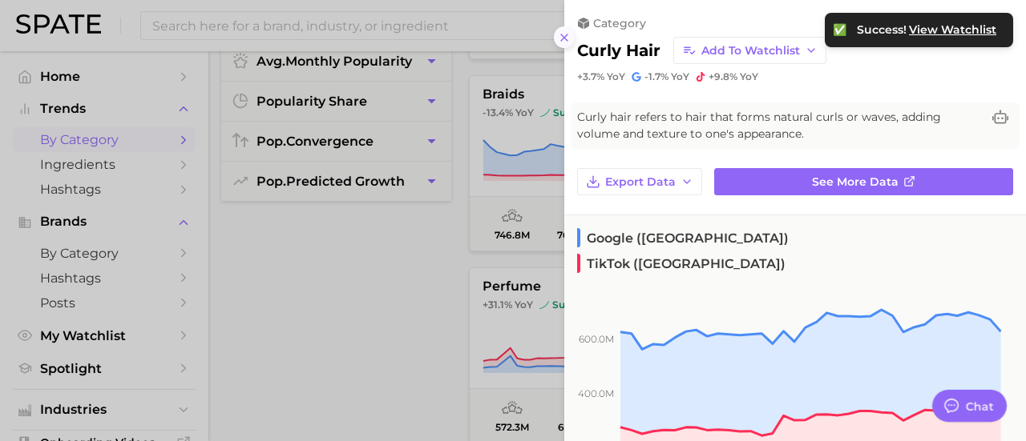
click at [561, 38] on icon at bounding box center [564, 37] width 13 height 13
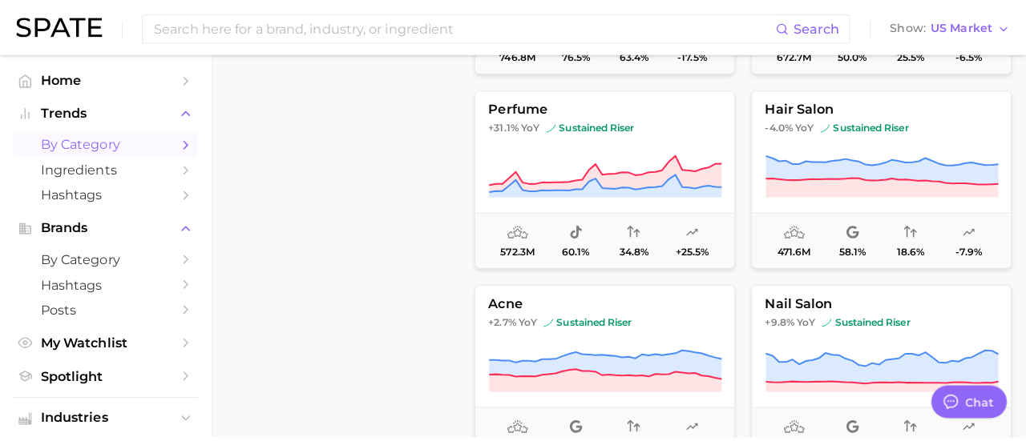
scroll to position [492, 0]
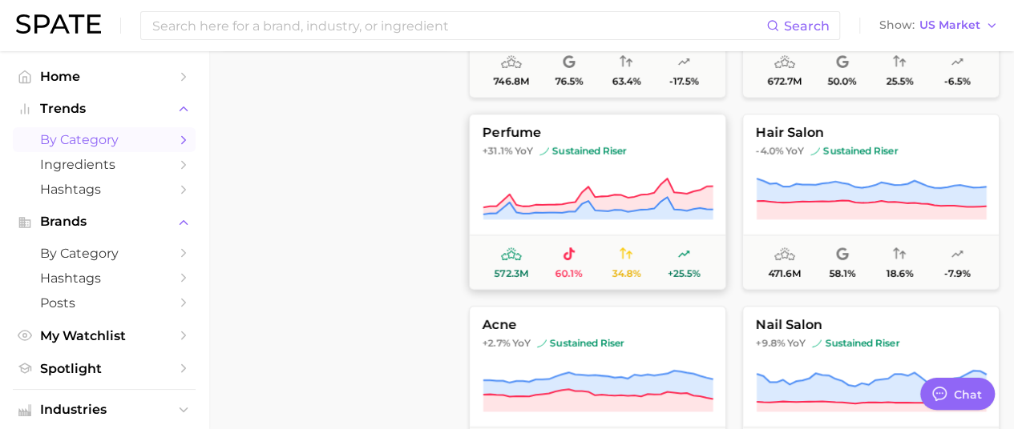
click at [500, 130] on span "perfume" at bounding box center [598, 133] width 256 height 14
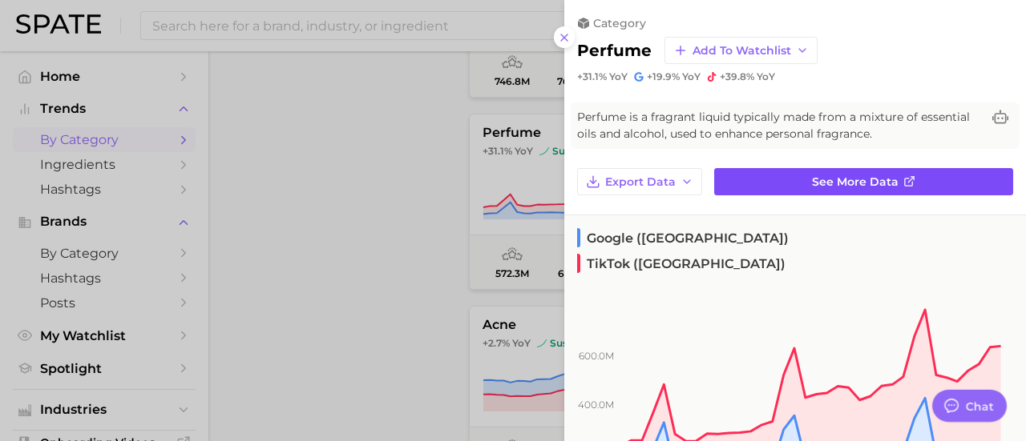
click at [827, 172] on link "See more data" at bounding box center [863, 181] width 299 height 27
